Goal: Check status: Check status

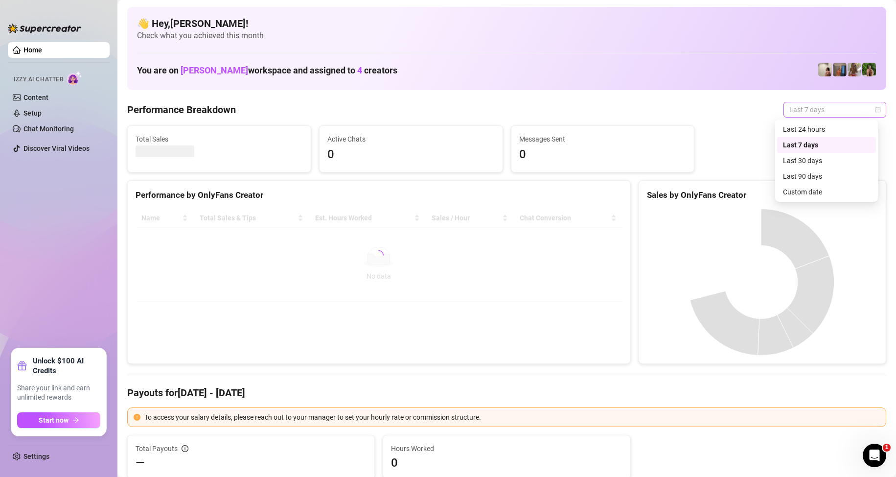
click at [811, 110] on span "Last 7 days" at bounding box center [834, 109] width 91 height 15
click at [828, 190] on div "Custom date" at bounding box center [826, 191] width 87 height 11
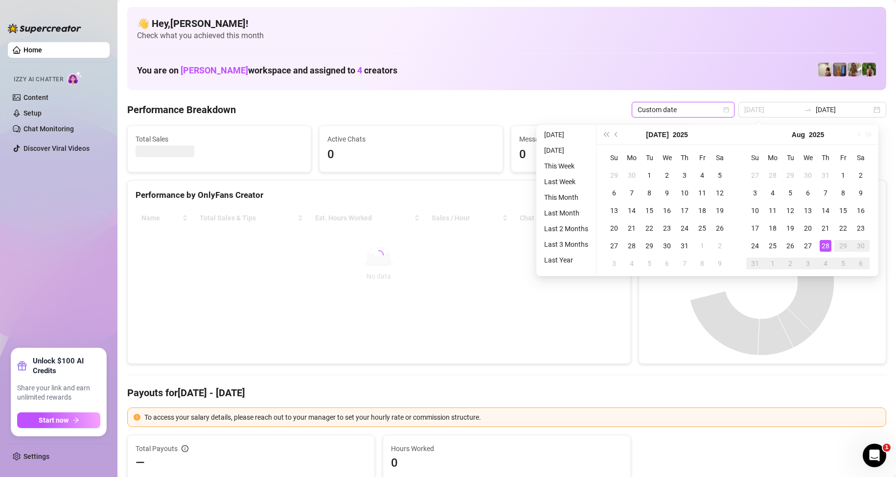
type input "[DATE]"
click at [822, 241] on div "28" at bounding box center [826, 246] width 12 height 12
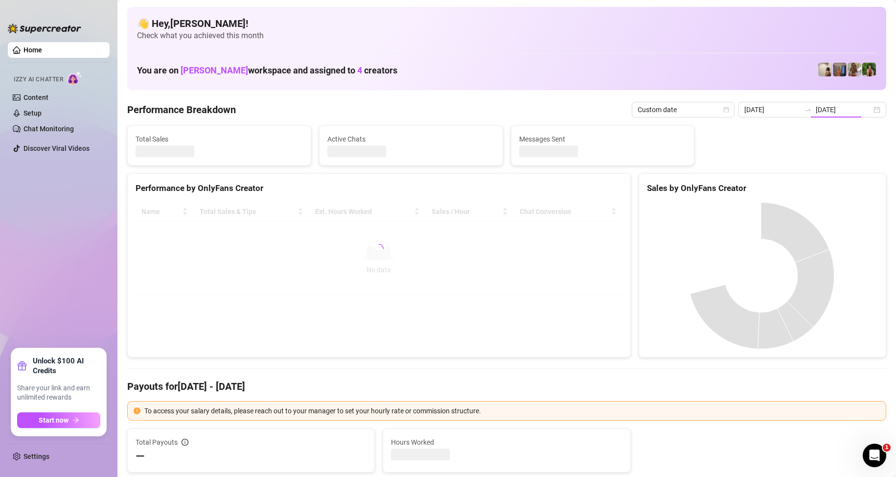
type input "[DATE]"
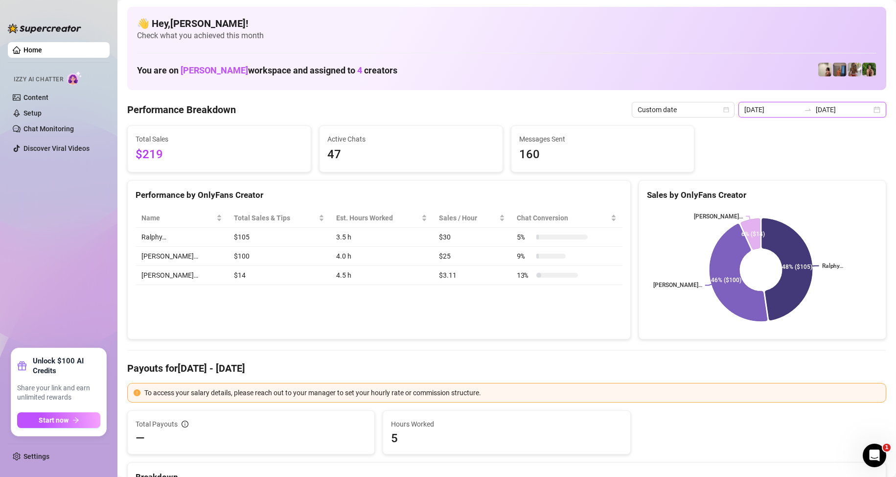
drag, startPoint x: 843, startPoint y: 108, endPoint x: 832, endPoint y: 162, distance: 54.9
click at [842, 108] on input "[DATE]" at bounding box center [844, 109] width 56 height 11
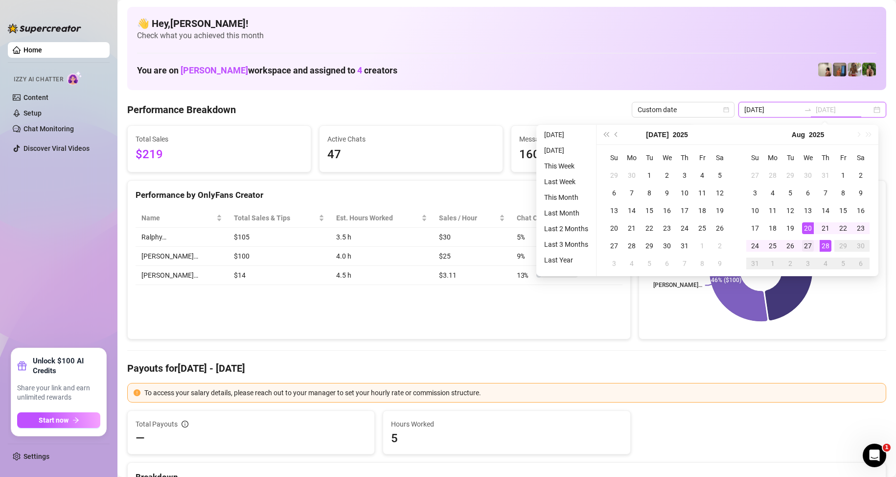
type input "[DATE]"
click at [809, 249] on div "27" at bounding box center [808, 246] width 12 height 12
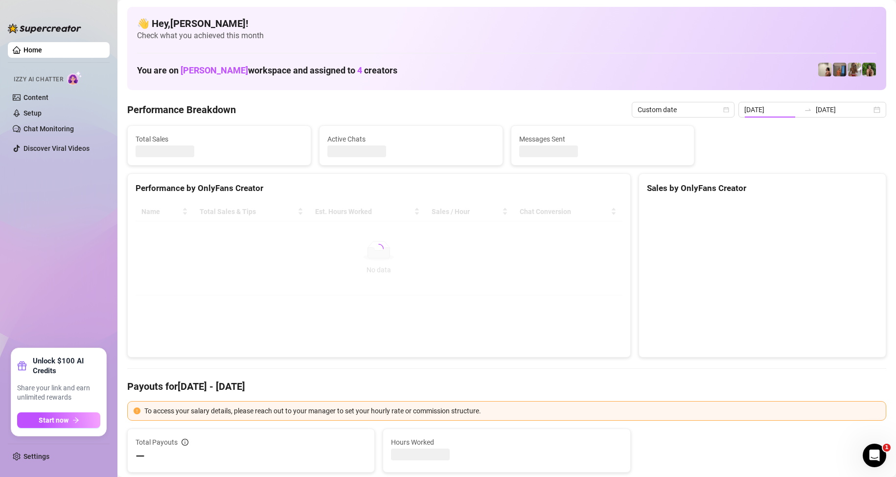
type input "[DATE]"
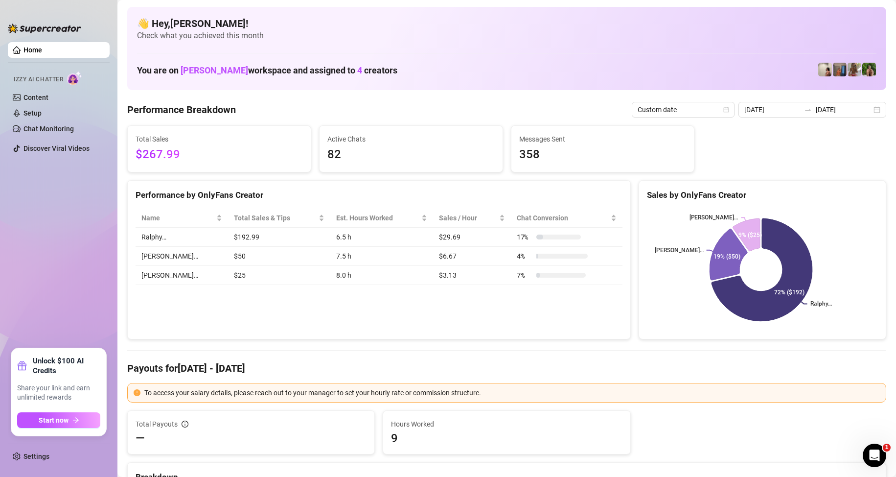
click at [505, 313] on div "Performance by OnlyFans Creator Name Total Sales & Tips Est. Hours Worked Sales…" at bounding box center [379, 260] width 504 height 160
click at [541, 306] on div "Performance by OnlyFans Creator Name Total Sales & Tips Est. Hours Worked Sales…" at bounding box center [379, 260] width 504 height 160
click at [570, 301] on div "Performance by OnlyFans Creator Name Total Sales & Tips Est. Hours Worked Sales…" at bounding box center [379, 260] width 504 height 160
click at [520, 310] on div "Performance by OnlyFans Creator Name Total Sales & Tips Est. Hours Worked Sales…" at bounding box center [379, 260] width 504 height 160
click at [518, 307] on div "Performance by OnlyFans Creator Name Total Sales & Tips Est. Hours Worked Sales…" at bounding box center [379, 260] width 504 height 160
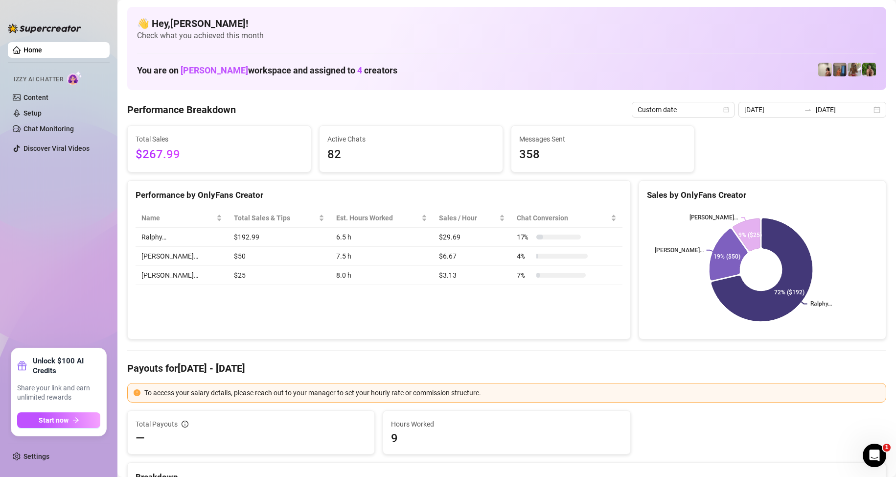
click at [518, 307] on div "Performance by OnlyFans Creator Name Total Sales & Tips Est. Hours Worked Sales…" at bounding box center [379, 260] width 504 height 160
